Goal: Find specific page/section: Locate a particular part of the current website

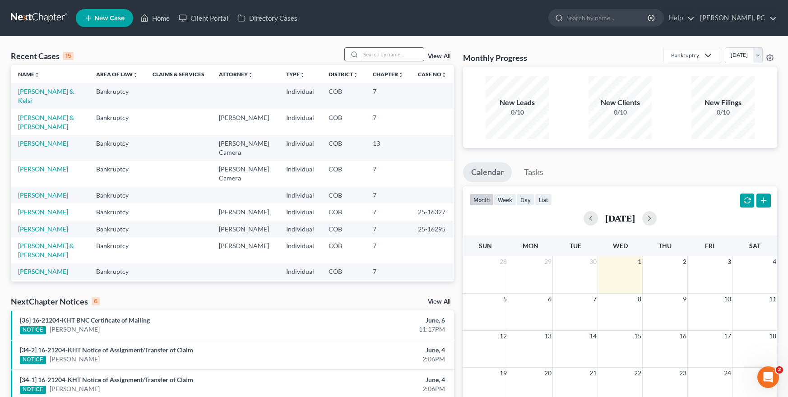
click at [382, 54] on input "search" at bounding box center [391, 54] width 63 height 13
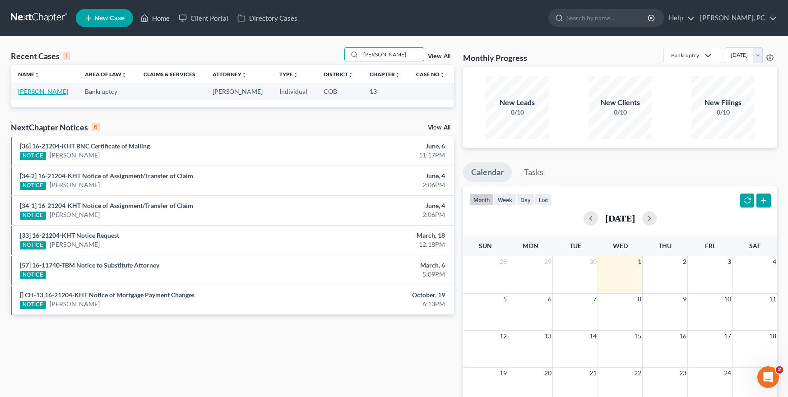
type input "[PERSON_NAME]"
click at [44, 90] on link "[PERSON_NAME]" at bounding box center [43, 92] width 50 height 8
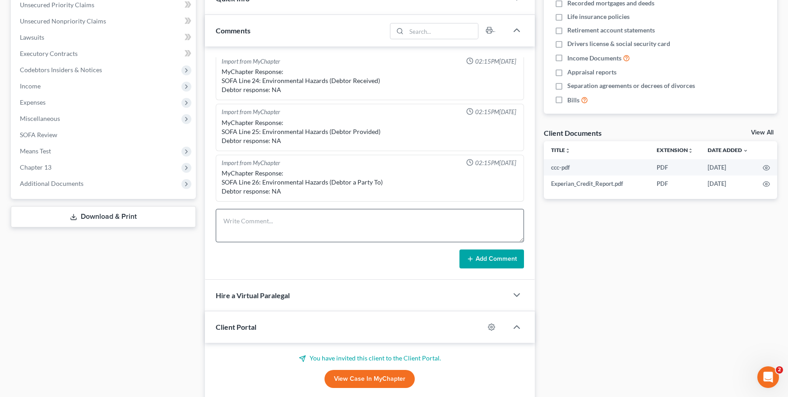
scroll to position [226, 0]
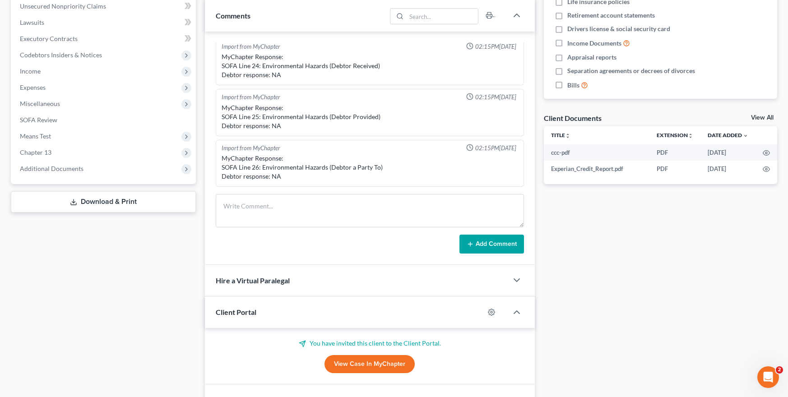
click at [358, 364] on link "View Case in MyChapter" at bounding box center [369, 364] width 90 height 18
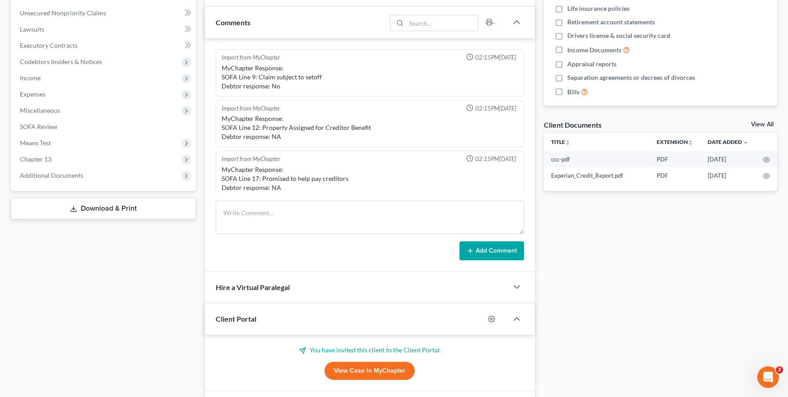
scroll to position [271, 0]
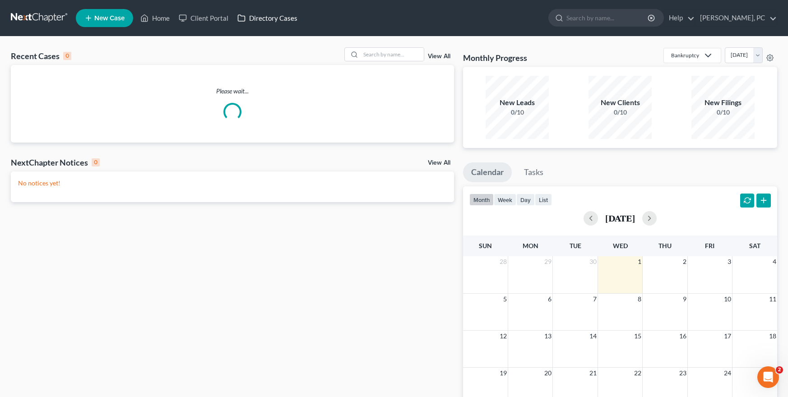
click at [271, 17] on link "Directory Cases" at bounding box center [267, 18] width 69 height 16
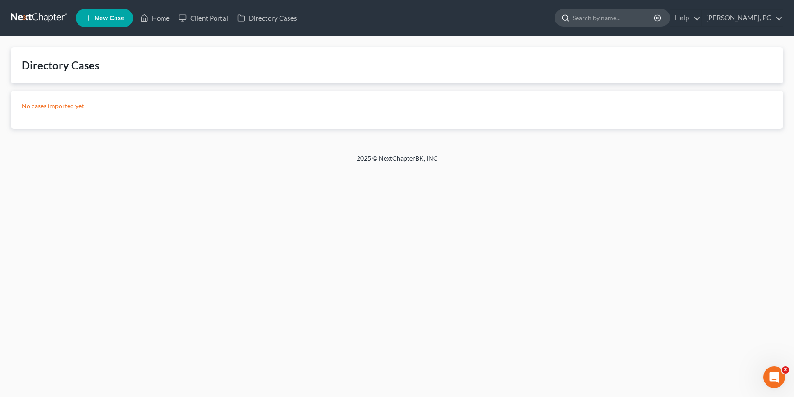
click at [593, 21] on input "search" at bounding box center [614, 17] width 83 height 17
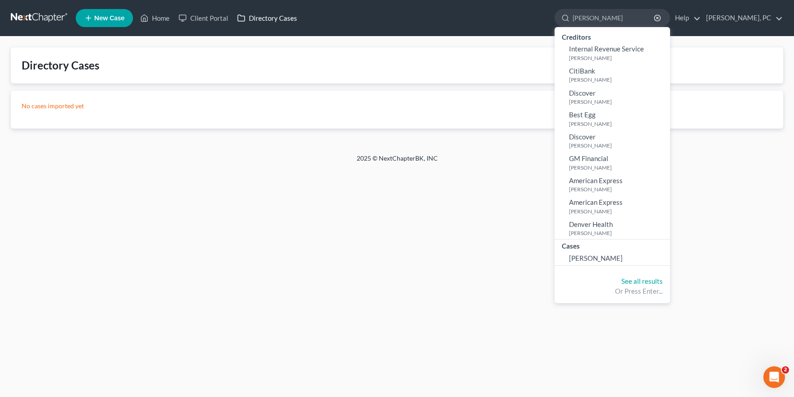
click at [276, 17] on link "Directory Cases" at bounding box center [267, 18] width 69 height 16
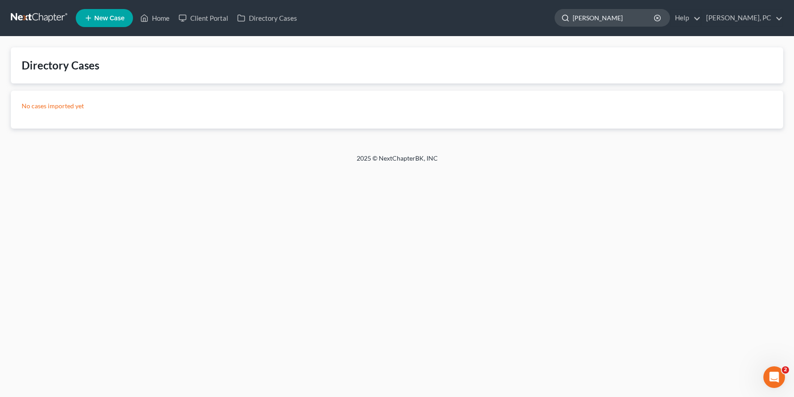
click at [610, 20] on input "[PERSON_NAME]" at bounding box center [614, 17] width 83 height 17
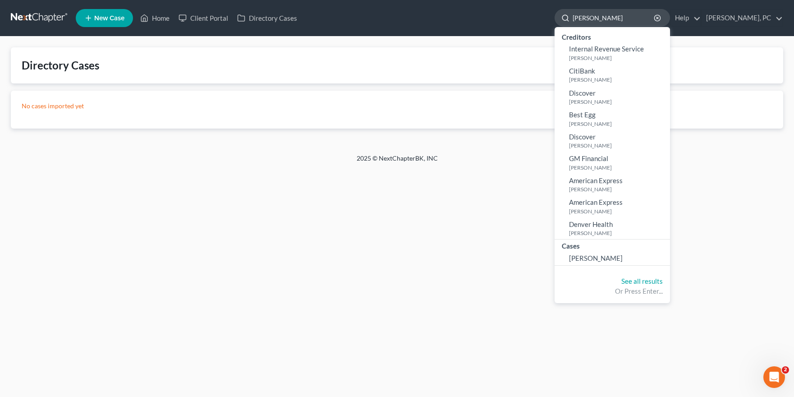
click at [585, 14] on input "[PERSON_NAME]" at bounding box center [614, 17] width 83 height 17
type input "rex varner"
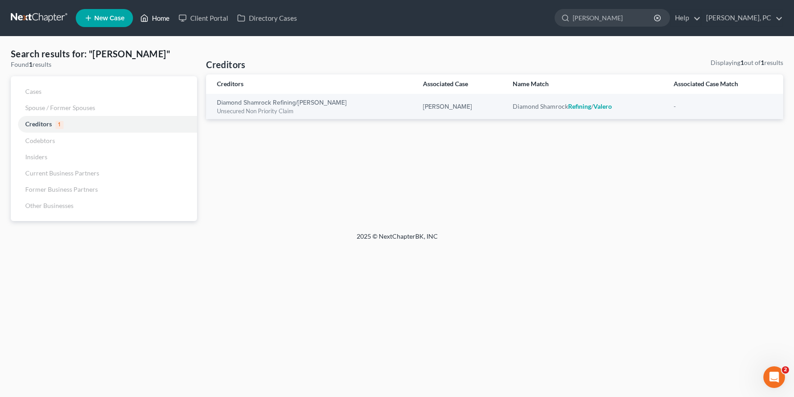
click at [157, 18] on link "Home" at bounding box center [155, 18] width 38 height 16
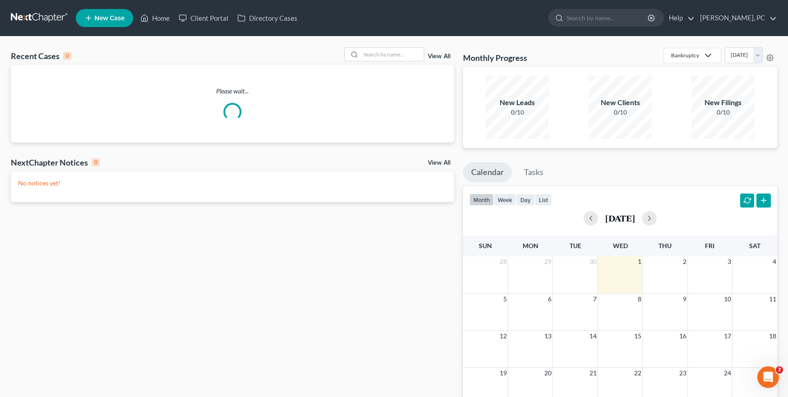
click at [436, 55] on link "View All" at bounding box center [439, 56] width 23 height 6
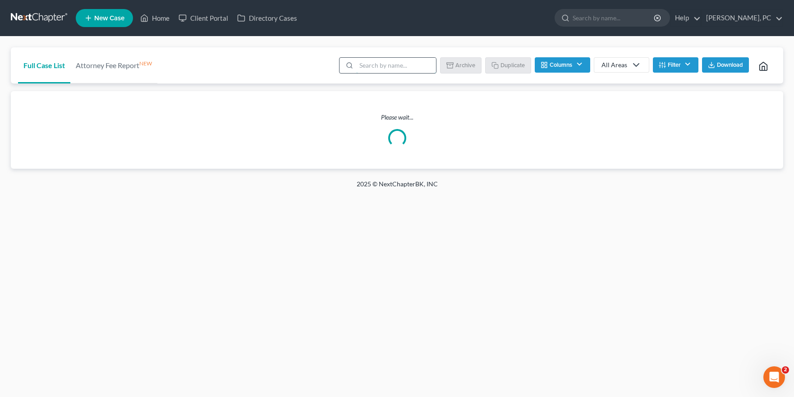
click at [406, 67] on input "search" at bounding box center [396, 65] width 80 height 15
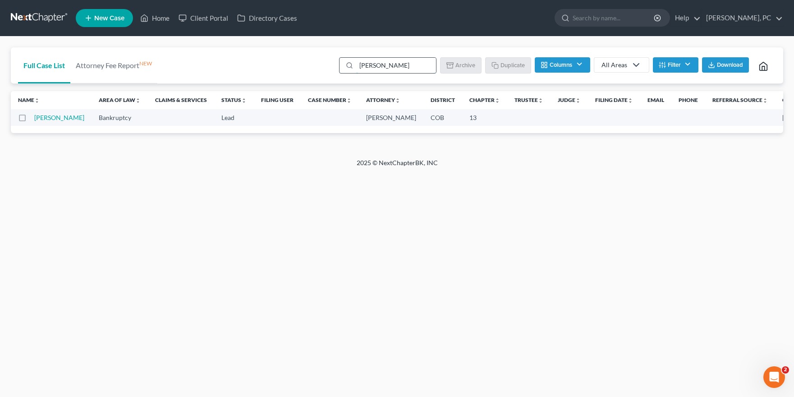
type input "rex varner"
click at [45, 118] on link "[PERSON_NAME]" at bounding box center [59, 118] width 50 height 8
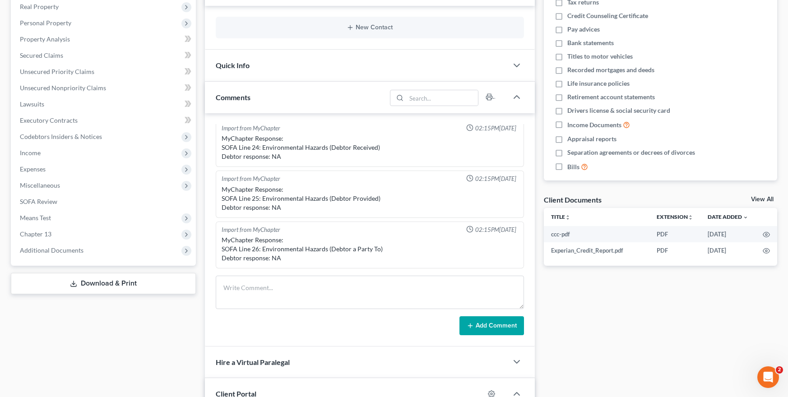
scroll to position [226, 0]
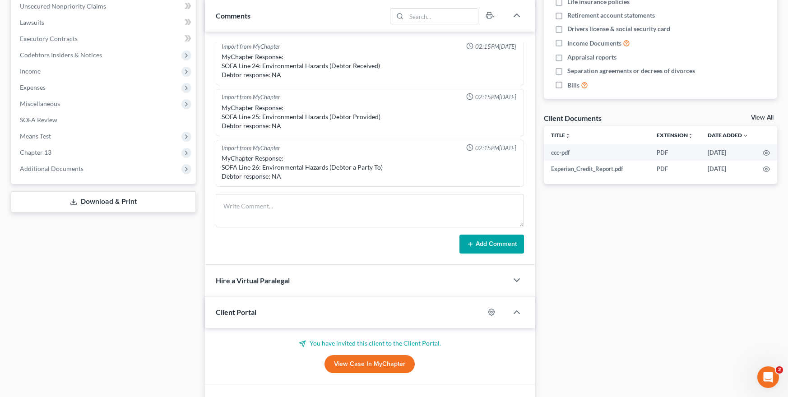
click at [367, 367] on link "View Case in MyChapter" at bounding box center [369, 364] width 90 height 18
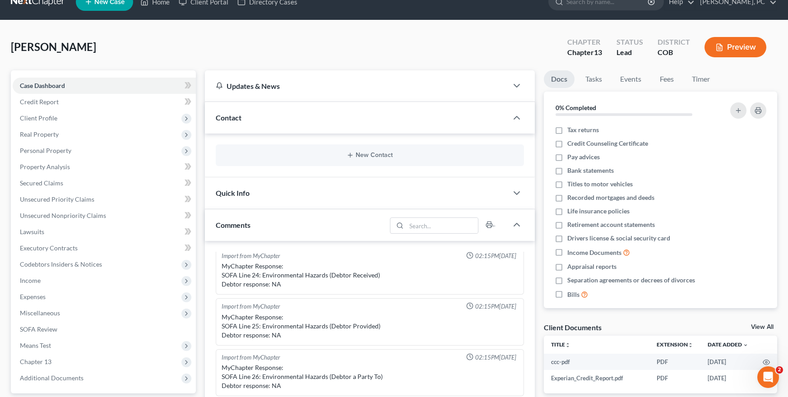
scroll to position [0, 0]
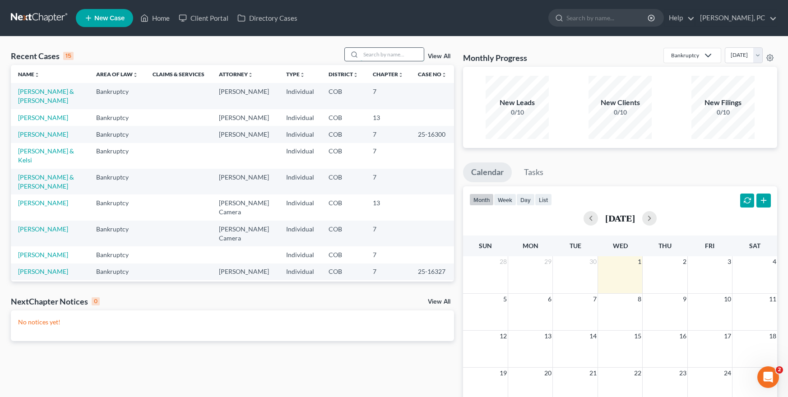
click at [380, 53] on input "search" at bounding box center [391, 54] width 63 height 13
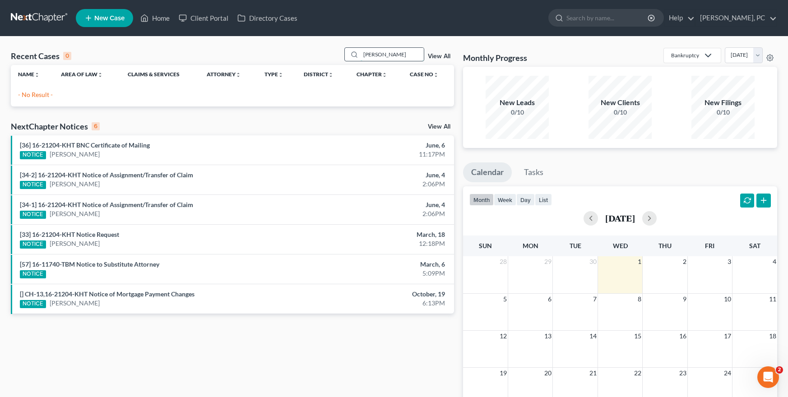
click at [365, 55] on input "mark shutto" at bounding box center [391, 54] width 63 height 13
type input "o"
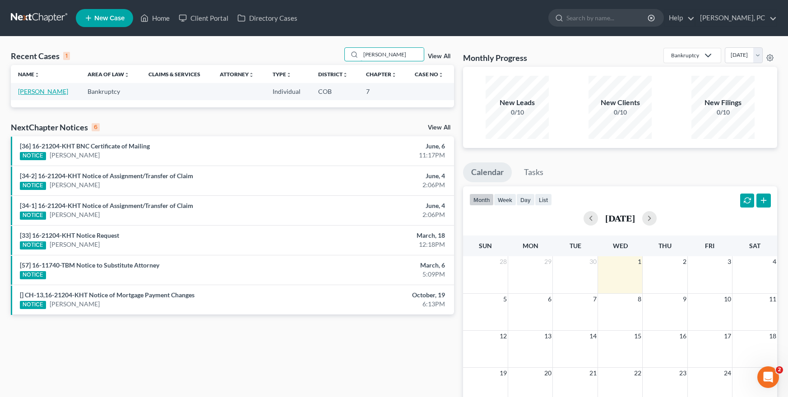
type input "vogel"
click at [43, 90] on link "Vogel, Robert" at bounding box center [43, 92] width 50 height 8
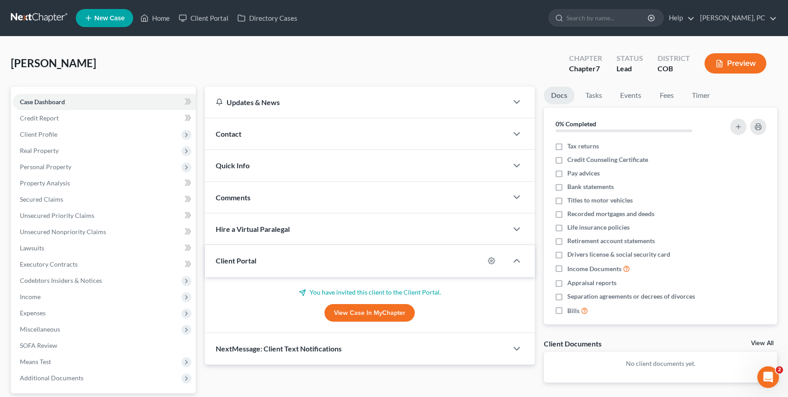
click at [338, 309] on link "View Case in MyChapter" at bounding box center [369, 313] width 90 height 18
